Goal: Information Seeking & Learning: Learn about a topic

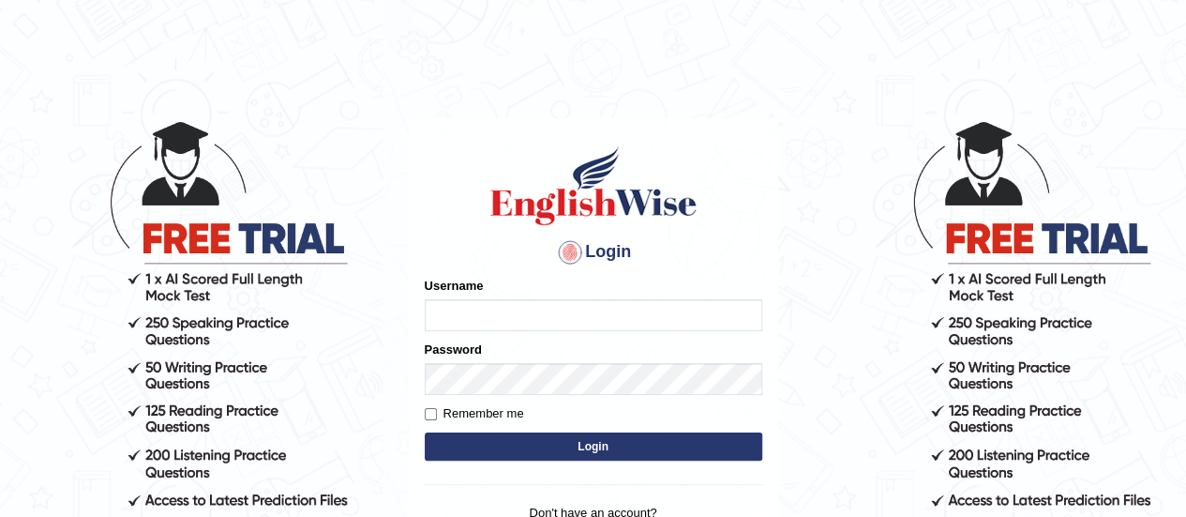
type input "magpocmaryrose"
click at [427, 421] on label "Remember me" at bounding box center [474, 413] width 99 height 19
click at [427, 420] on input "Remember me" at bounding box center [431, 414] width 12 height 12
checkbox input "true"
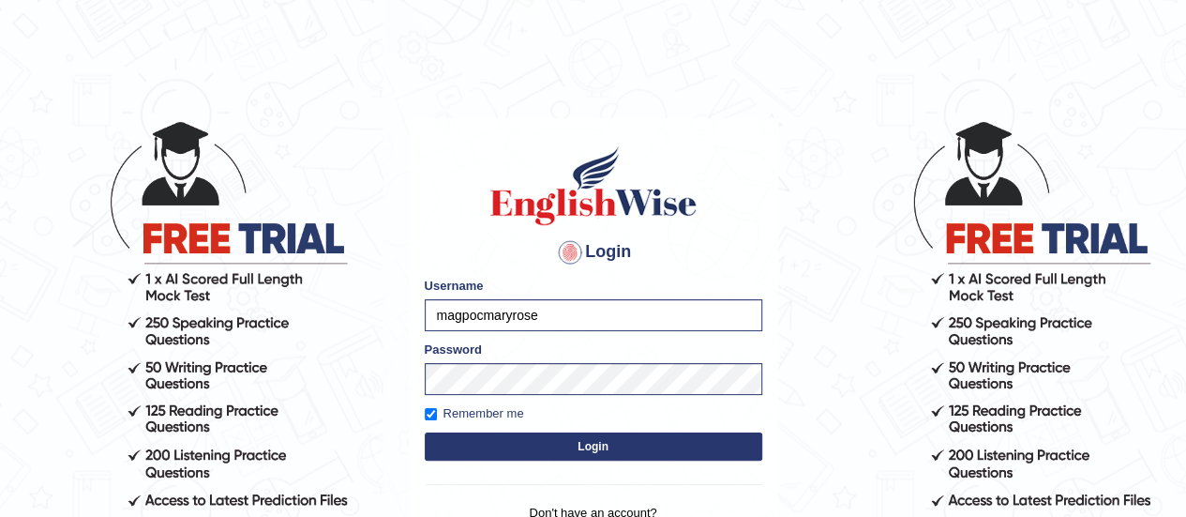
click at [448, 448] on button "Login" at bounding box center [594, 446] width 338 height 28
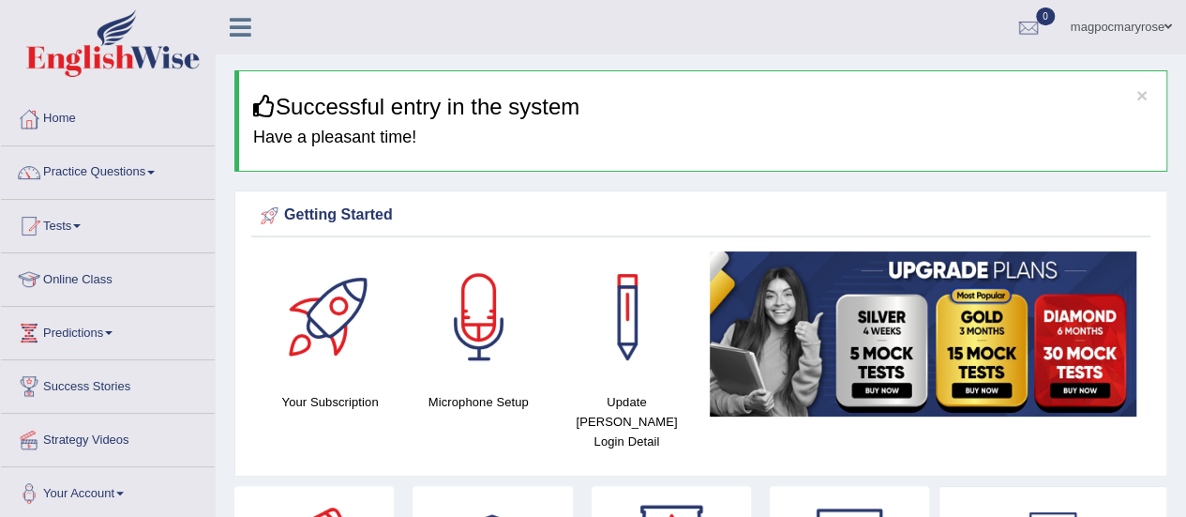
click at [77, 275] on link "Online Class" at bounding box center [108, 276] width 214 height 47
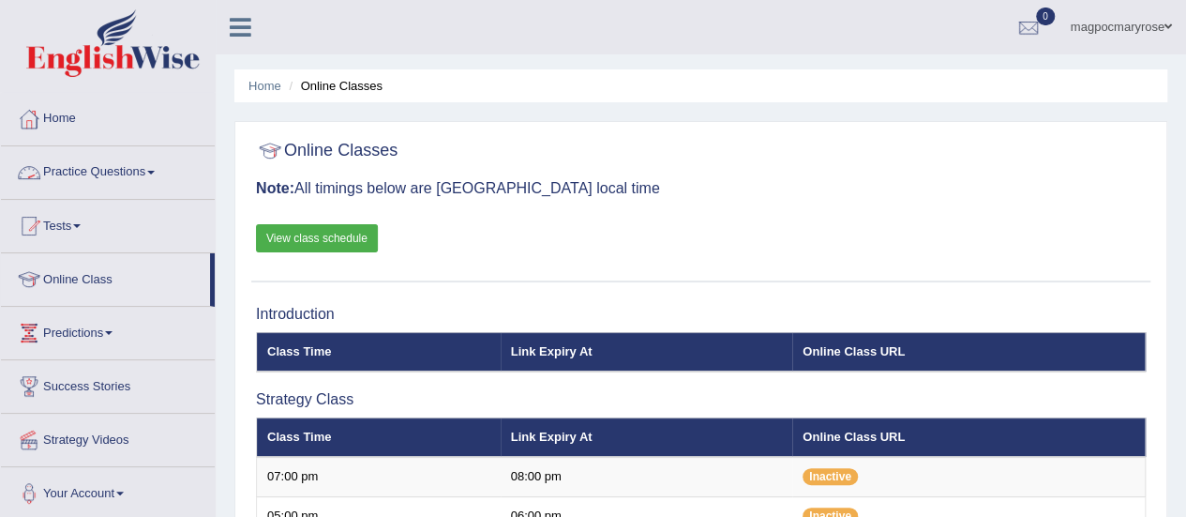
click at [111, 170] on link "Practice Questions" at bounding box center [108, 169] width 214 height 47
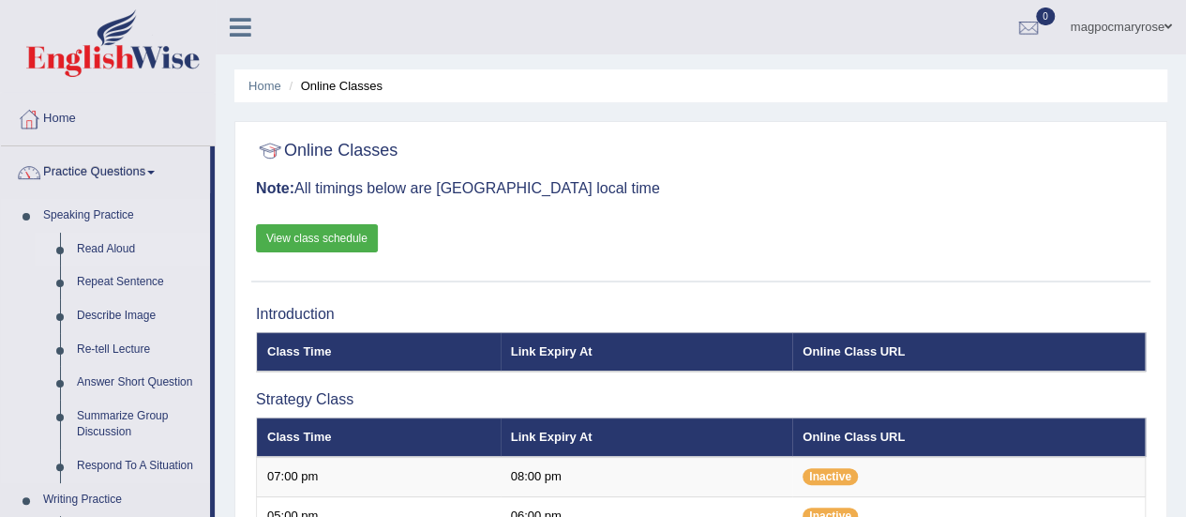
click at [109, 248] on link "Read Aloud" at bounding box center [139, 250] width 142 height 34
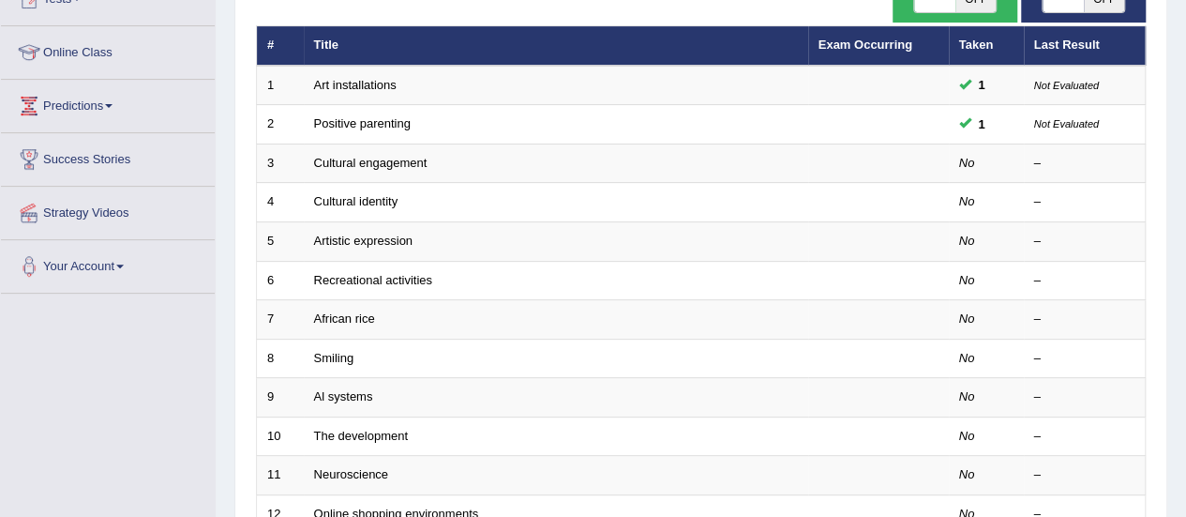
scroll to position [216, 0]
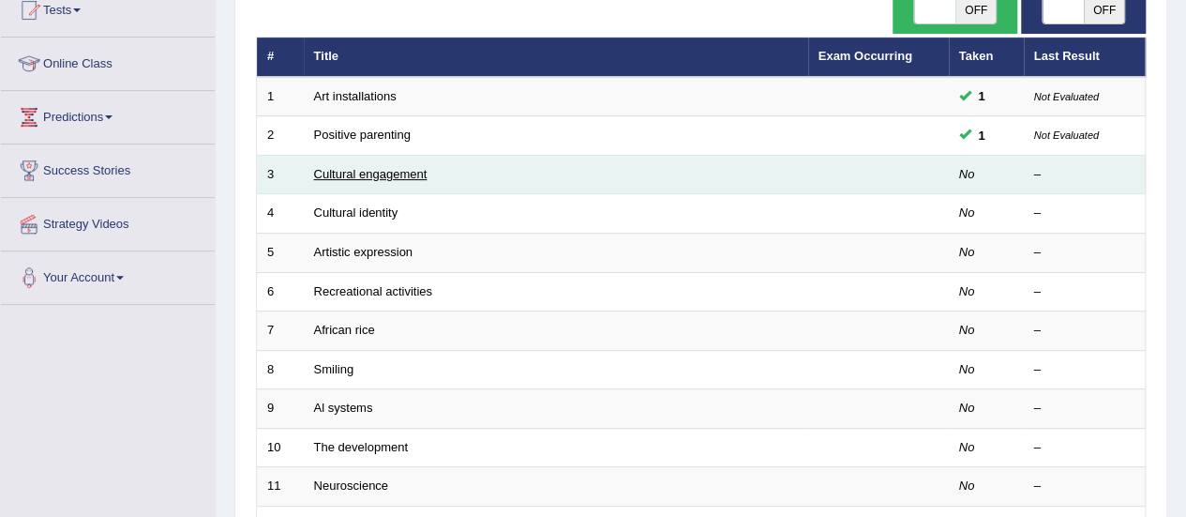
click at [404, 167] on link "Cultural engagement" at bounding box center [370, 174] width 113 height 14
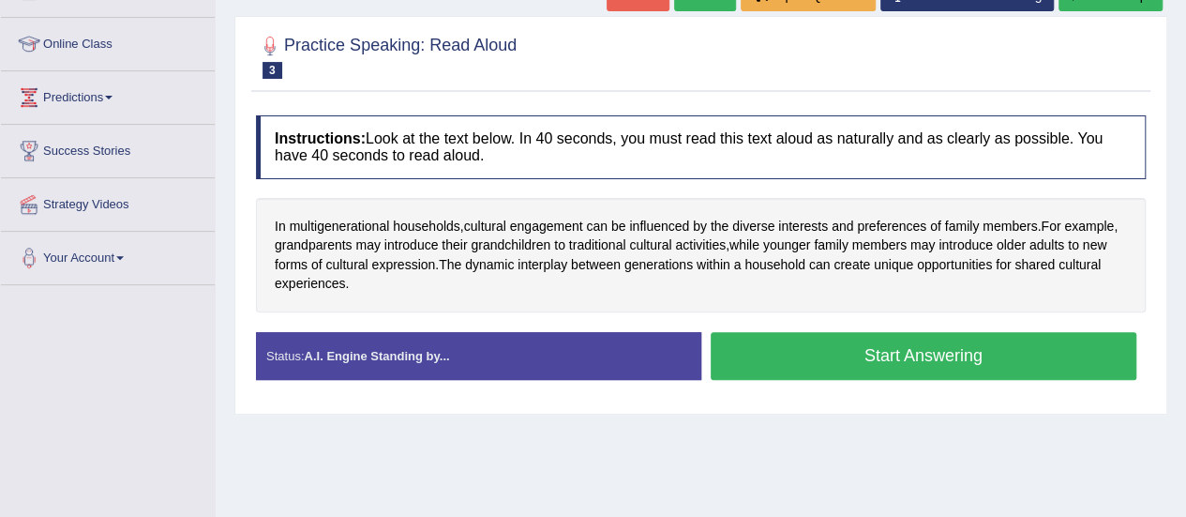
scroll to position [240, 0]
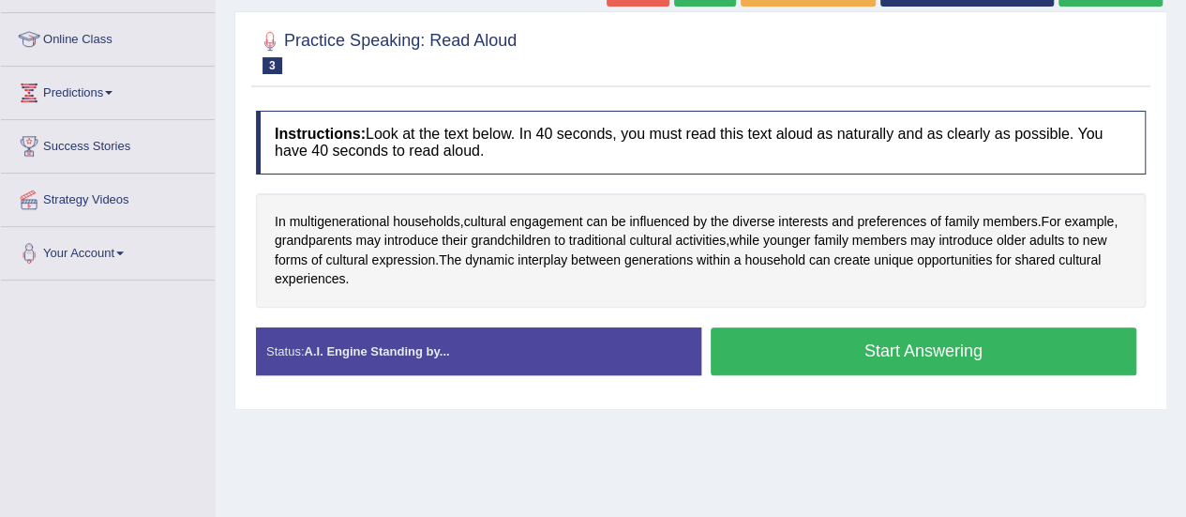
click at [783, 358] on button "Start Answering" at bounding box center [924, 351] width 427 height 48
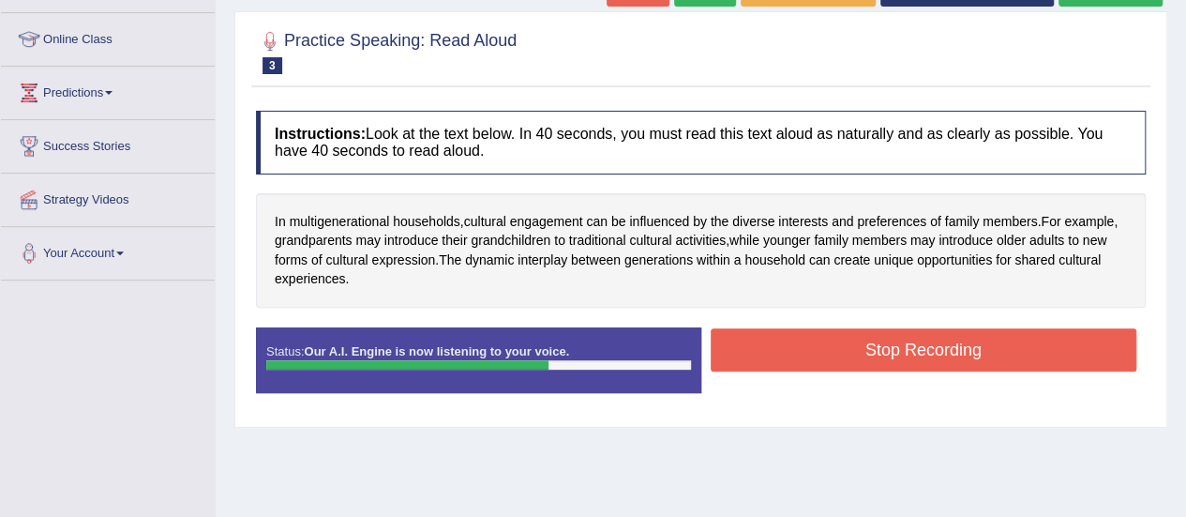
click at [783, 358] on button "Stop Recording" at bounding box center [924, 349] width 427 height 43
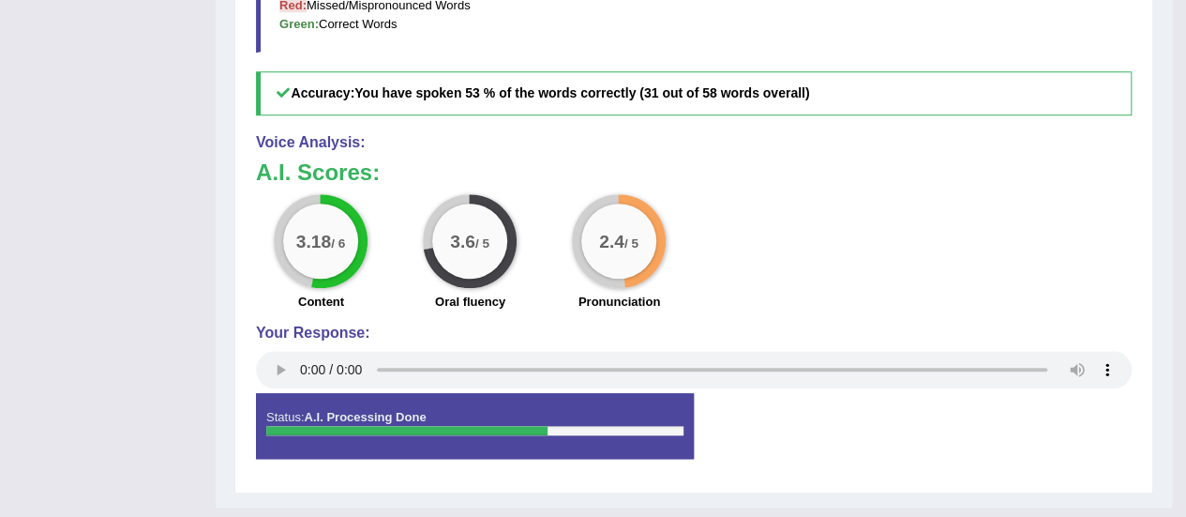
scroll to position [735, 0]
